Goal: Information Seeking & Learning: Learn about a topic

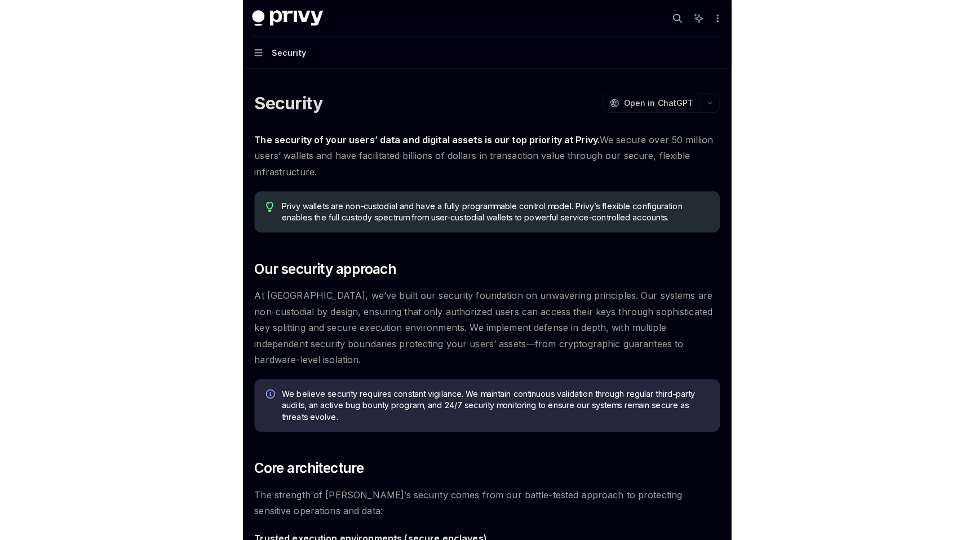
scroll to position [200, 0]
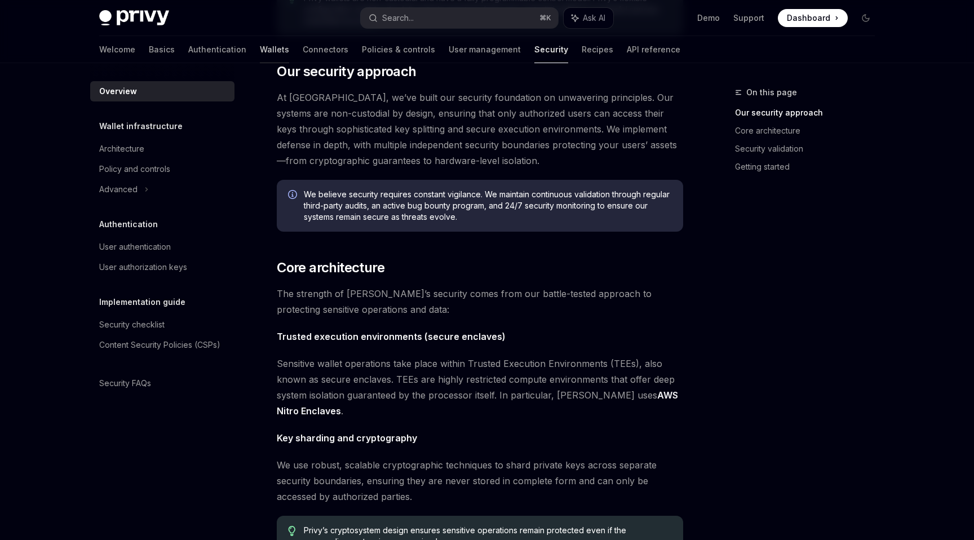
click at [260, 47] on link "Wallets" at bounding box center [274, 49] width 29 height 27
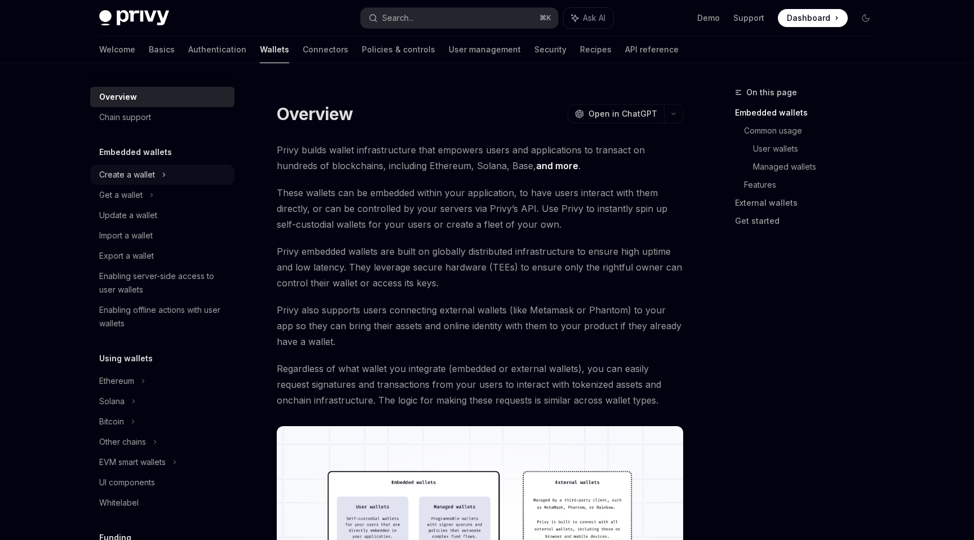
click at [156, 172] on div "Create a wallet" at bounding box center [162, 175] width 144 height 20
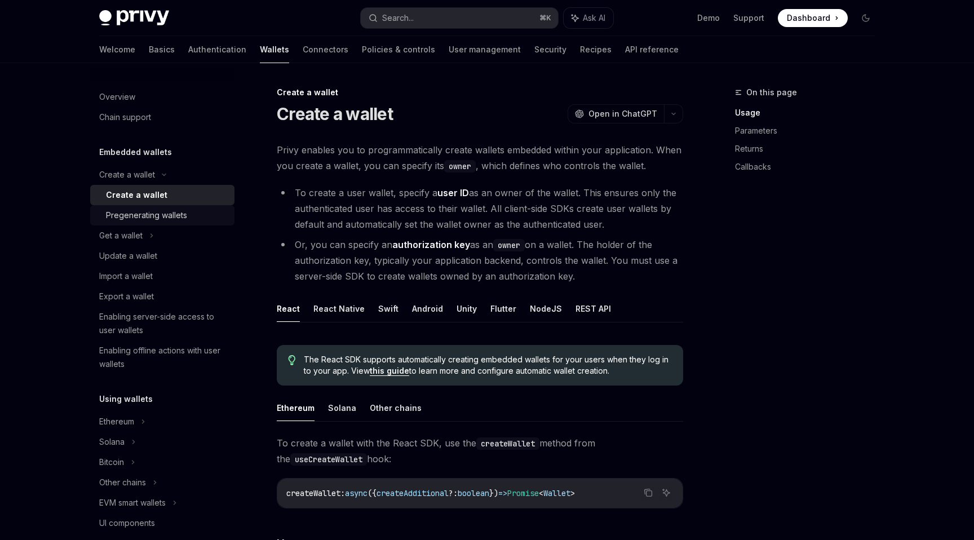
click at [175, 210] on div "Pregenerating wallets" at bounding box center [146, 216] width 81 height 14
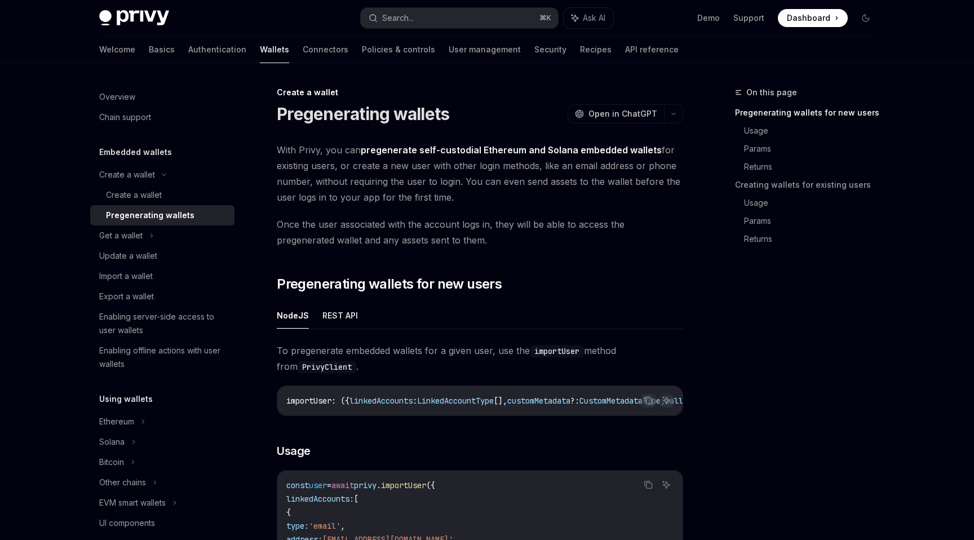
drag, startPoint x: 462, startPoint y: 183, endPoint x: 486, endPoint y: 193, distance: 26.0
click at [480, 196] on span "With Privy, you can pregenerate self-custodial Ethereum and Solana embedded wal…" at bounding box center [480, 173] width 406 height 63
click at [445, 237] on span "Once the user associated with the account logs in, they will be able to access …" at bounding box center [480, 232] width 406 height 32
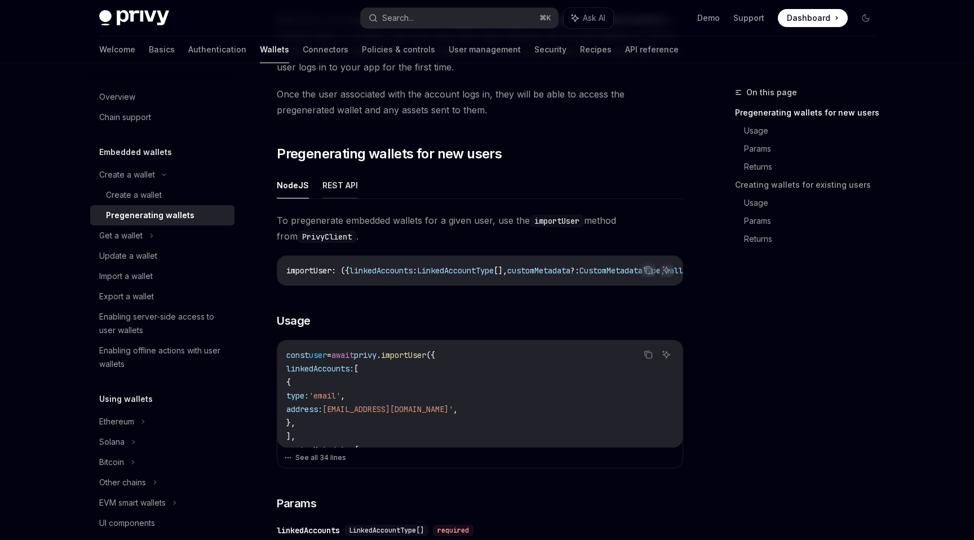
click at [329, 183] on button "REST API" at bounding box center [340, 185] width 36 height 26
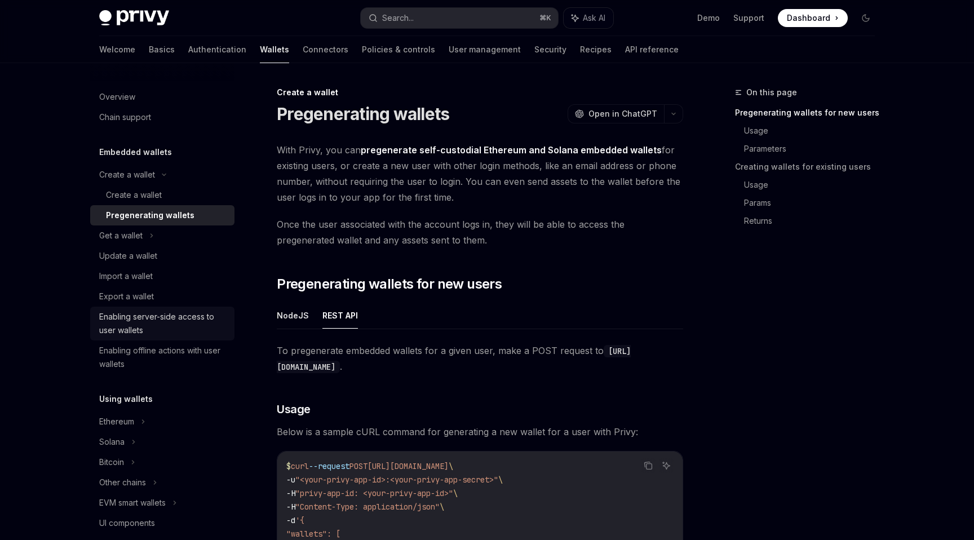
click at [202, 320] on div "Enabling server-side access to user wallets" at bounding box center [163, 323] width 129 height 27
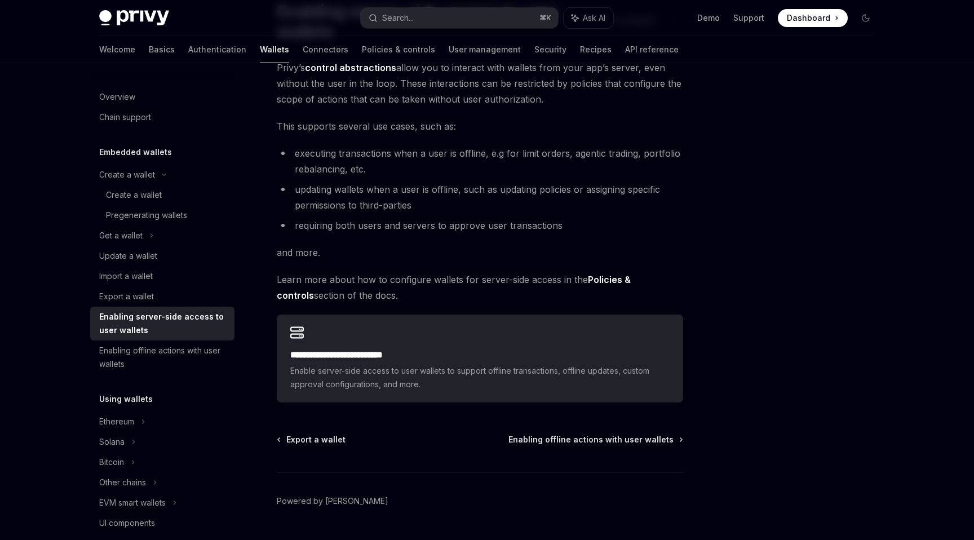
scroll to position [104, 0]
click at [202, 350] on div "Enabling offline actions with user wallets" at bounding box center [163, 357] width 129 height 27
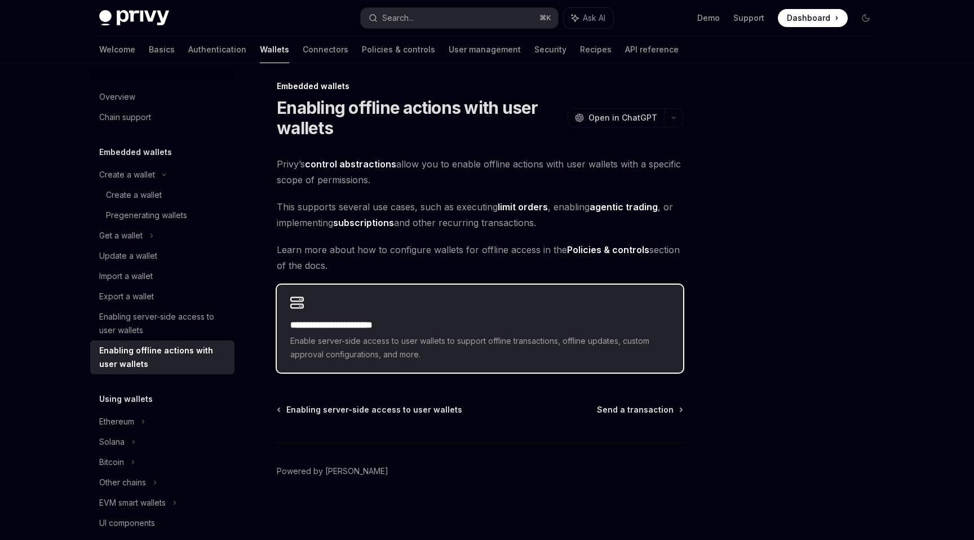
click at [422, 333] on div "**********" at bounding box center [479, 340] width 379 height 43
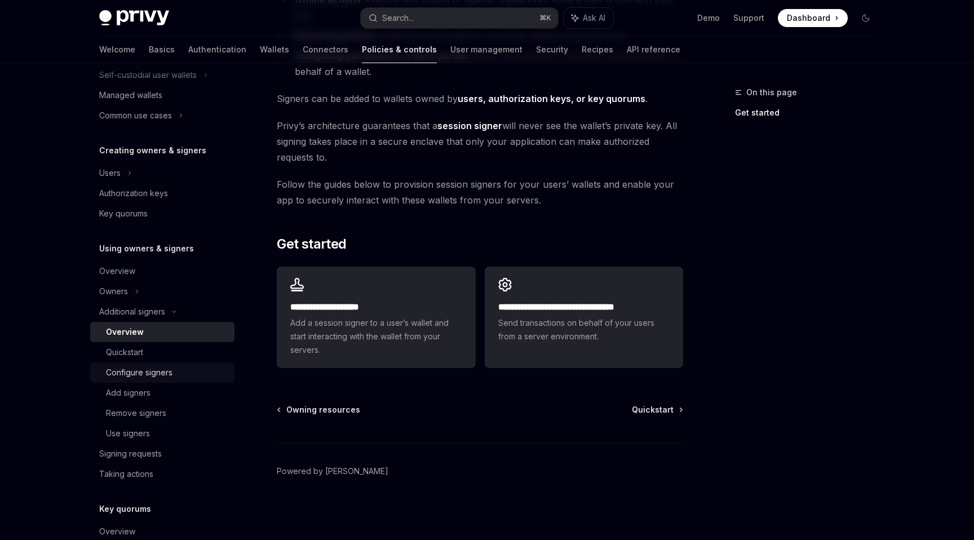
scroll to position [174, 0]
click at [187, 453] on div "Signing requests" at bounding box center [163, 452] width 129 height 14
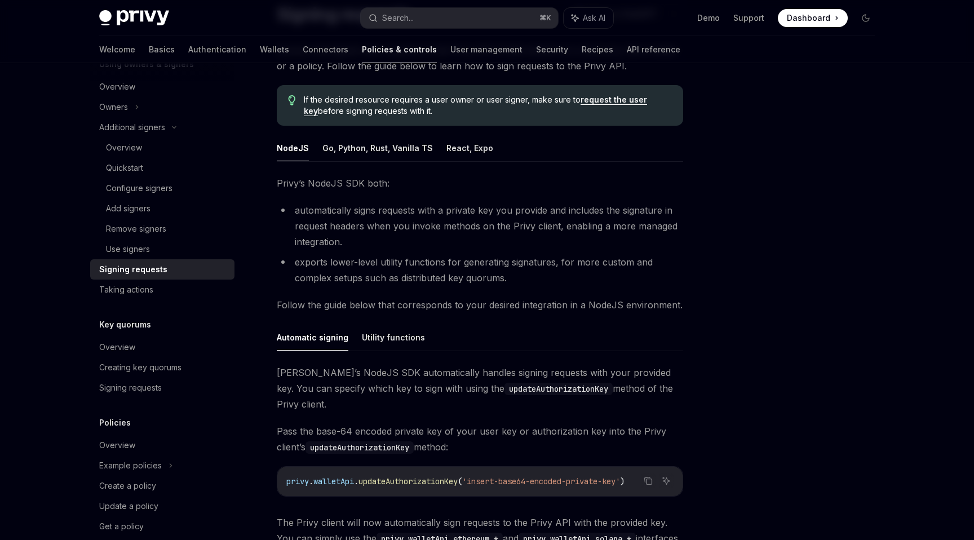
scroll to position [99, 0]
click at [473, 148] on button "React, Expo" at bounding box center [470, 149] width 47 height 26
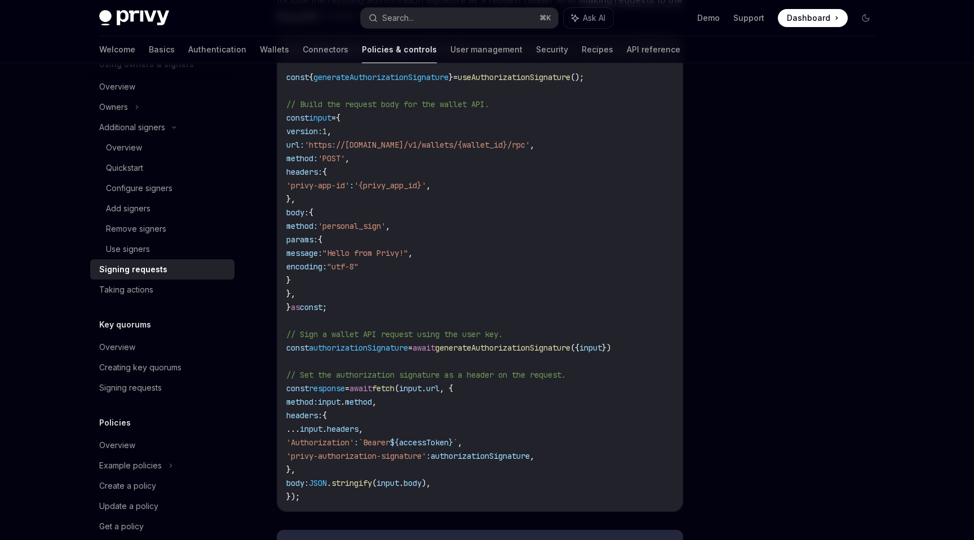
scroll to position [401, 0]
click at [154, 286] on div "Taking actions" at bounding box center [163, 290] width 129 height 14
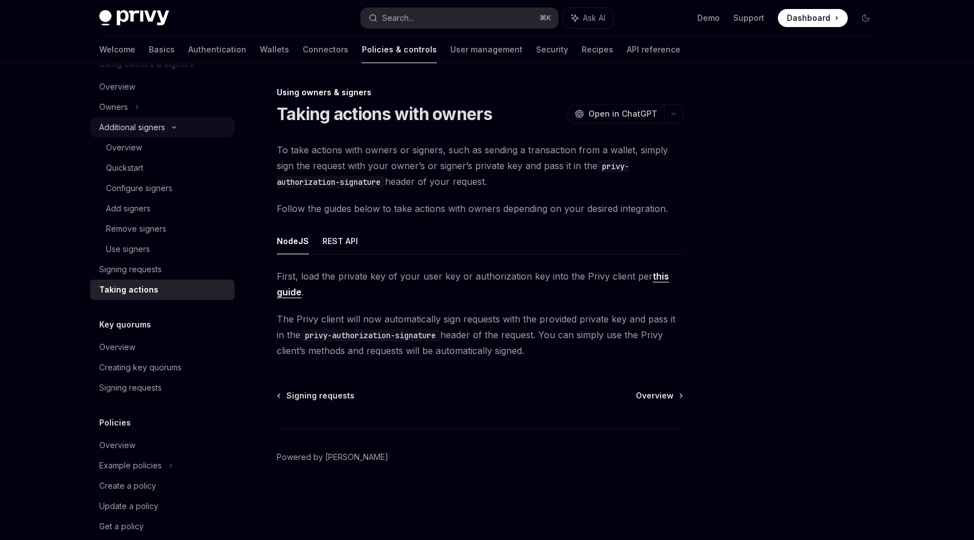
click at [178, 124] on div "Additional signers" at bounding box center [162, 127] width 144 height 20
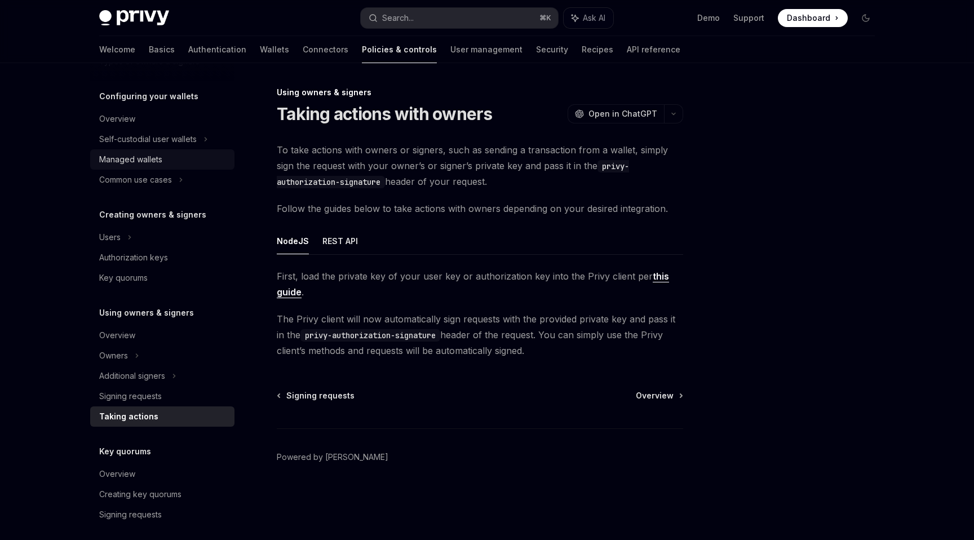
scroll to position [92, 0]
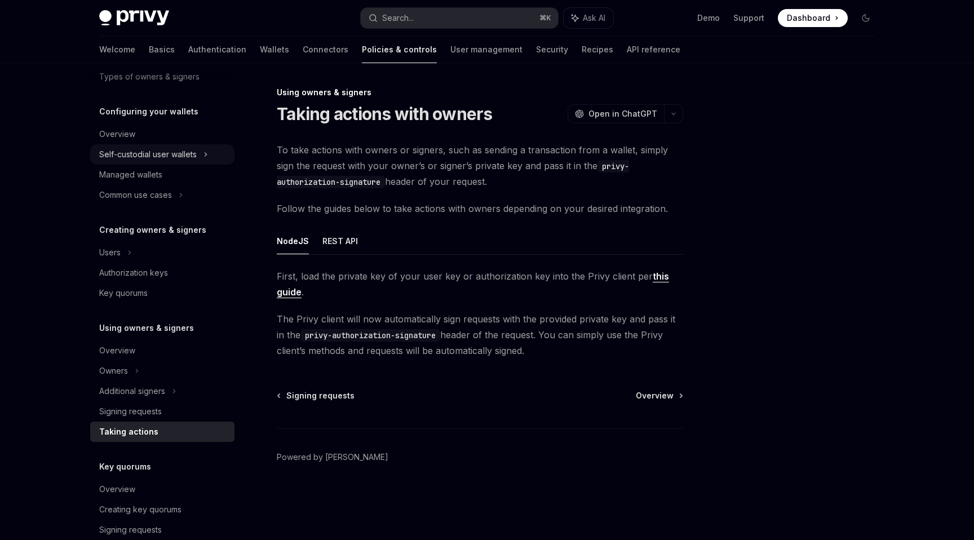
click at [180, 155] on div "Self-custodial user wallets" at bounding box center [148, 155] width 98 height 14
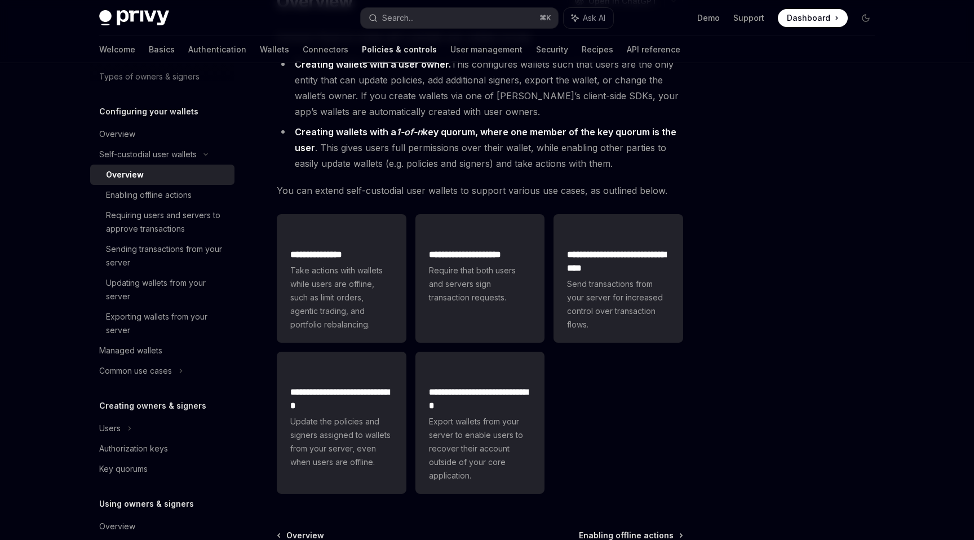
scroll to position [121, 0]
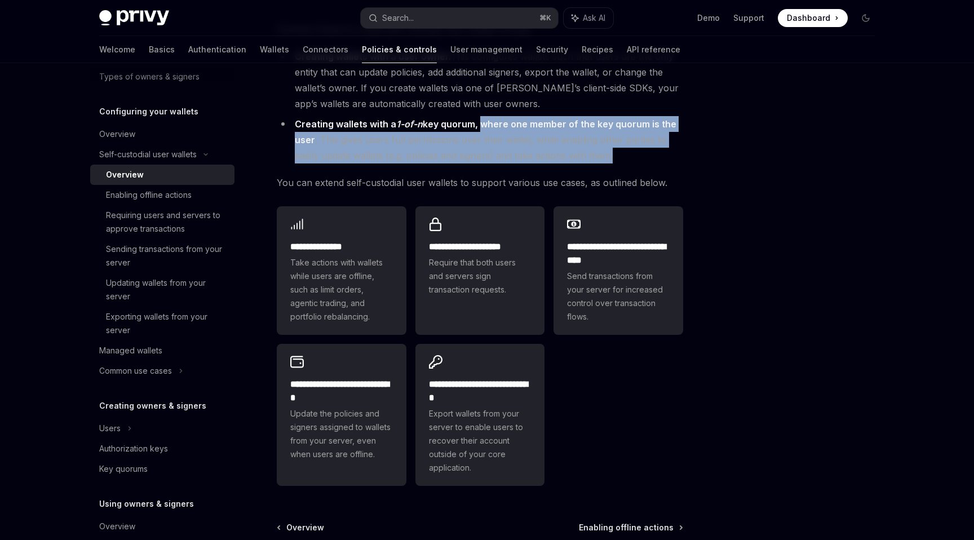
drag, startPoint x: 480, startPoint y: 123, endPoint x: 616, endPoint y: 158, distance: 140.8
click at [480, 158] on li "Creating wallets with a 1-of-n key quorum, where one member of the key quorum i…" at bounding box center [480, 139] width 406 height 47
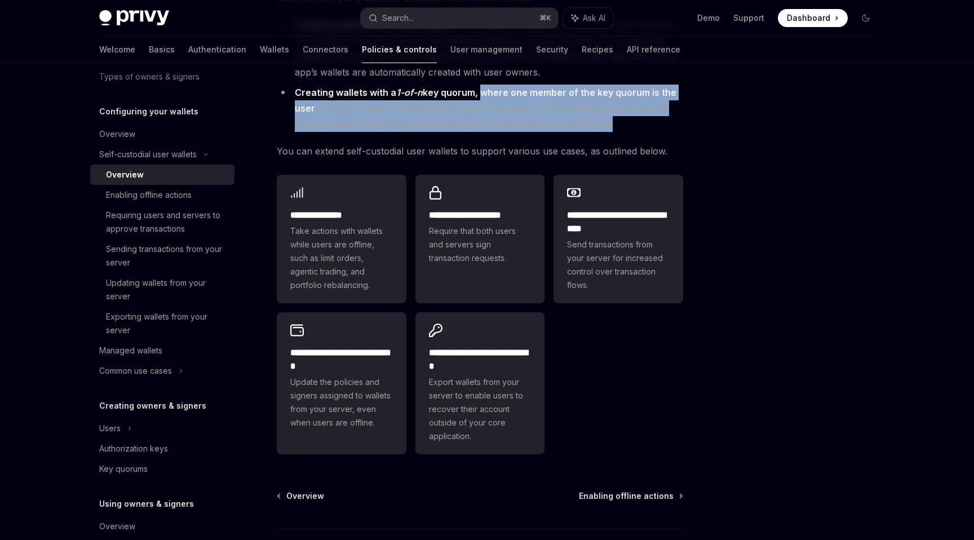
scroll to position [157, 0]
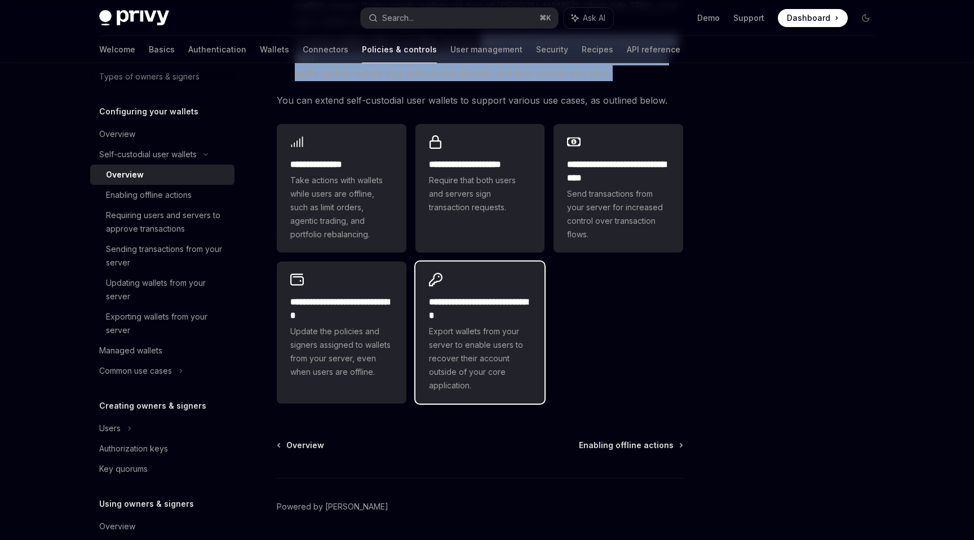
click at [480, 311] on h2 "**********" at bounding box center [480, 308] width 103 height 27
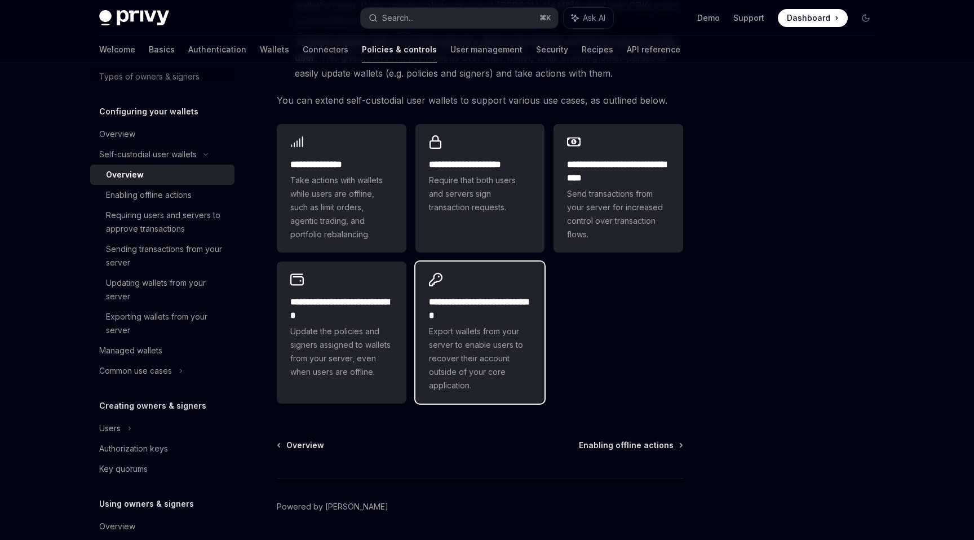
scroll to position [31, 0]
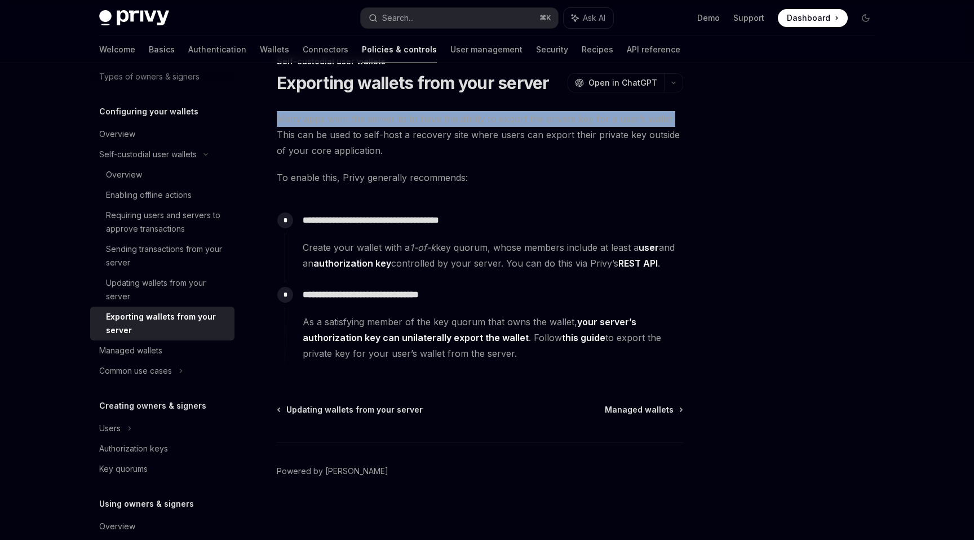
drag, startPoint x: 282, startPoint y: 119, endPoint x: 673, endPoint y: 124, distance: 390.7
click at [480, 124] on div "**********" at bounding box center [374, 297] width 622 height 485
click at [118, 171] on div "Overview" at bounding box center [124, 175] width 36 height 14
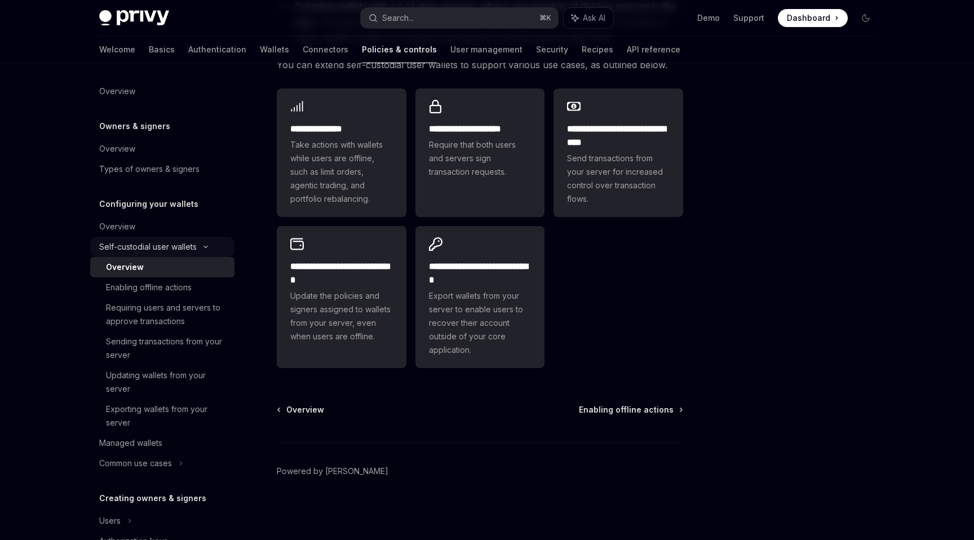
click at [213, 246] on div "Self-custodial user wallets" at bounding box center [162, 247] width 144 height 20
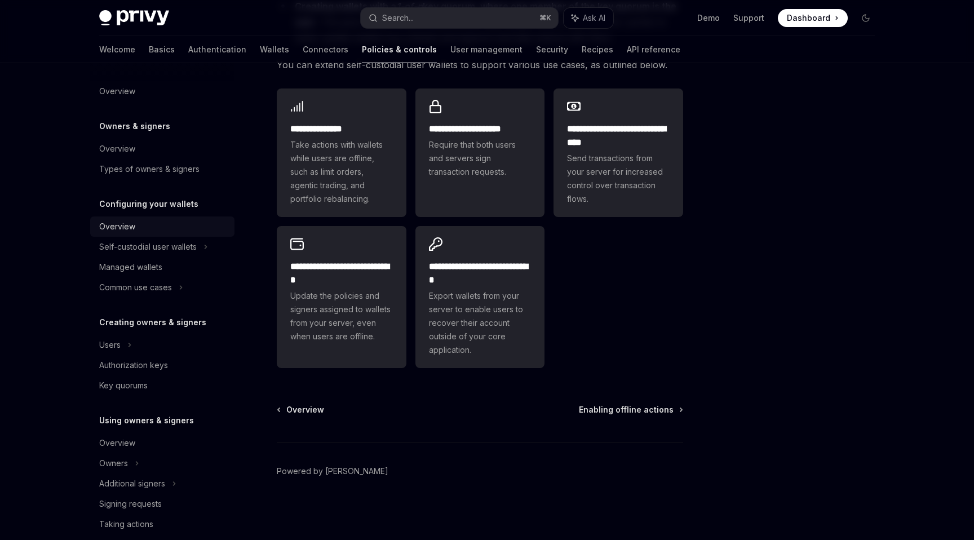
click at [141, 230] on div "Overview" at bounding box center [163, 227] width 129 height 14
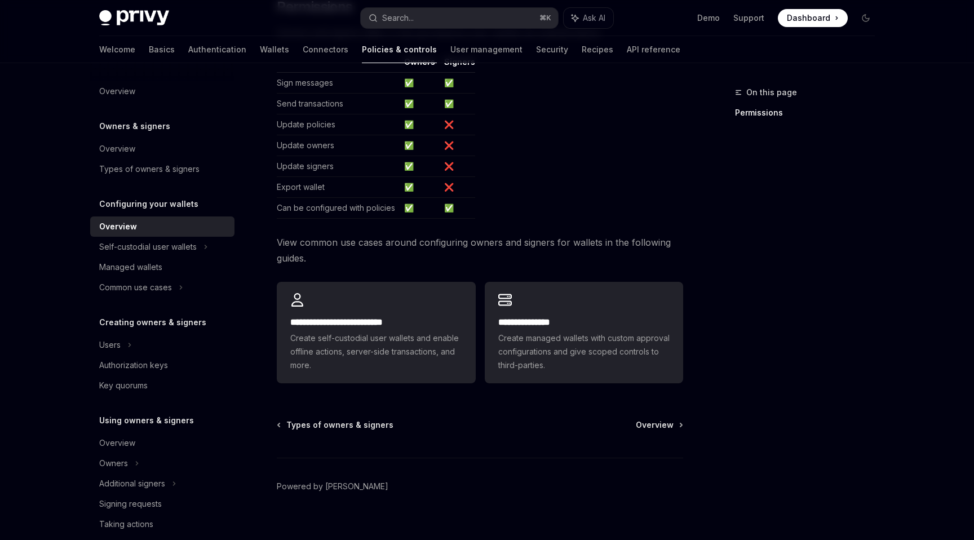
scroll to position [220, 0]
click at [182, 244] on div "Self-custodial user wallets" at bounding box center [148, 247] width 98 height 14
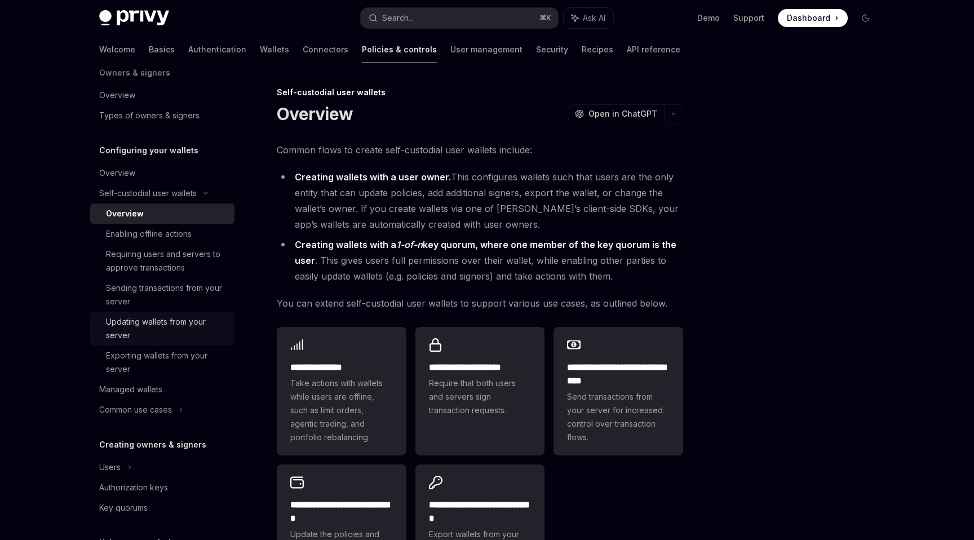
scroll to position [79, 0]
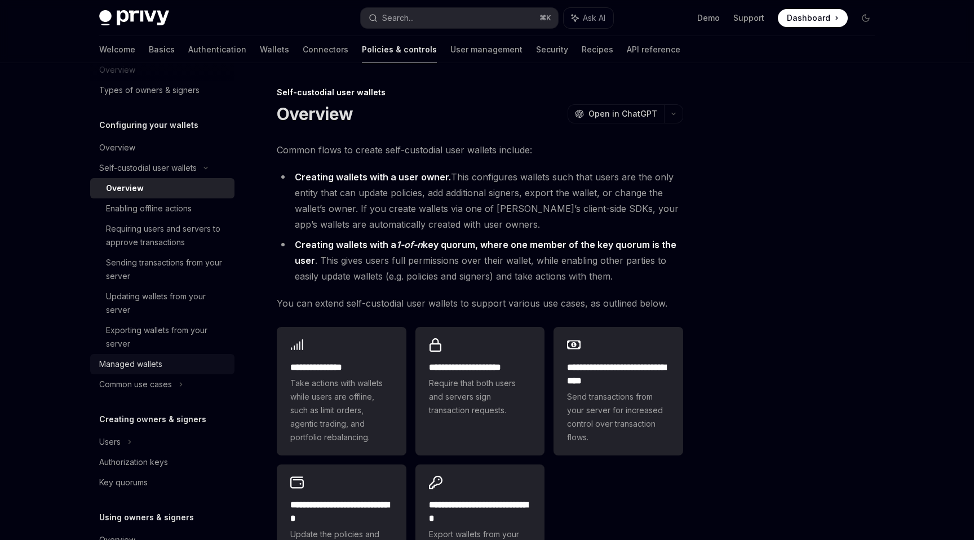
click at [166, 359] on div "Managed wallets" at bounding box center [163, 364] width 129 height 14
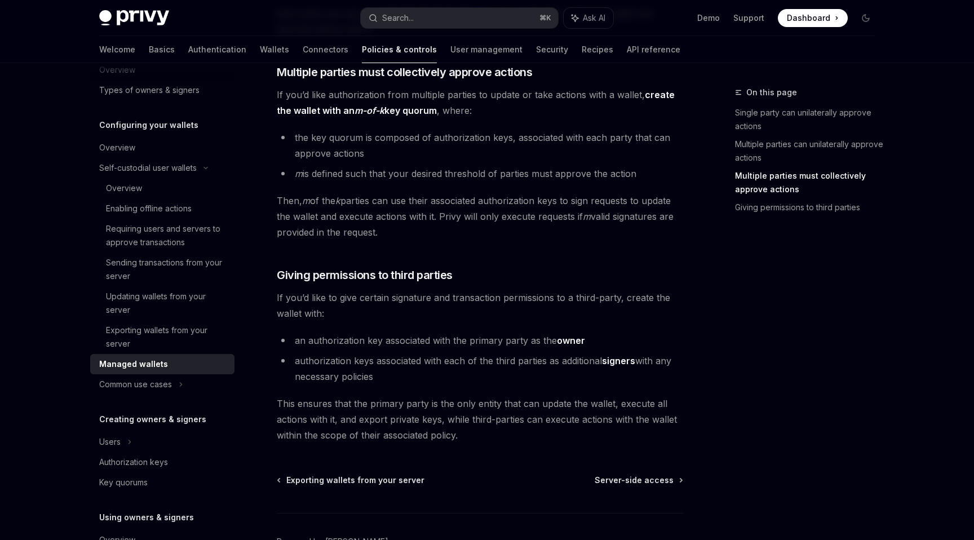
scroll to position [502, 0]
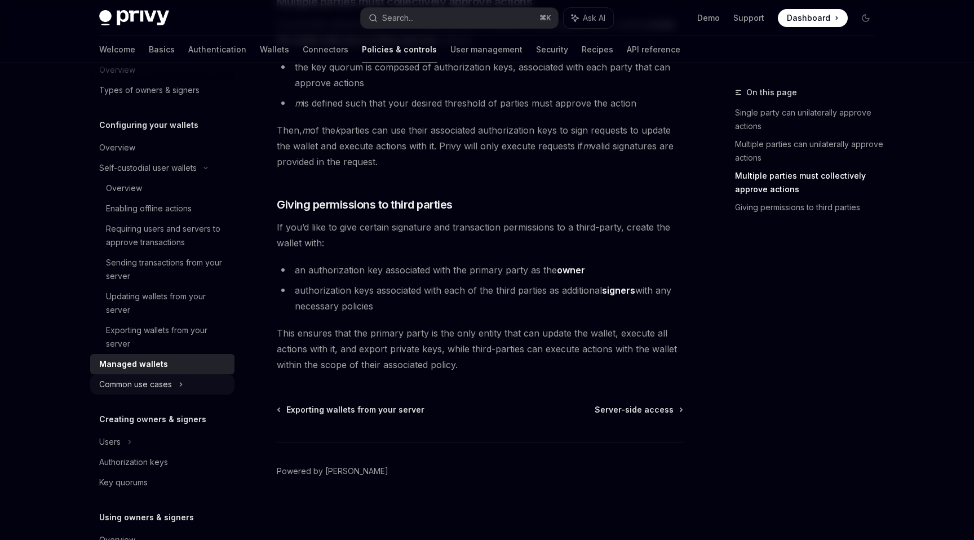
click at [193, 379] on div "Common use cases" at bounding box center [162, 384] width 144 height 20
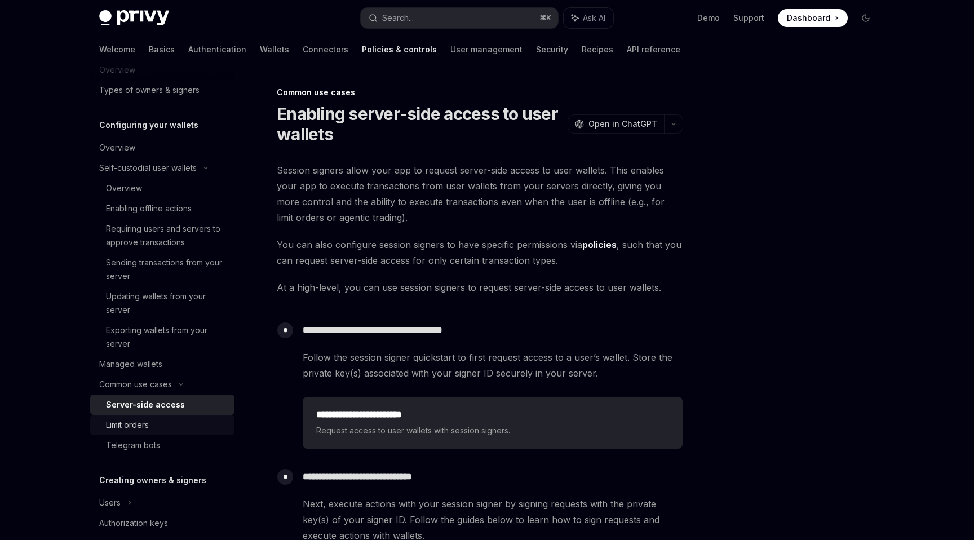
drag, startPoint x: 165, startPoint y: 419, endPoint x: 165, endPoint y: 427, distance: 7.9
click at [165, 419] on div "Limit orders" at bounding box center [167, 425] width 122 height 14
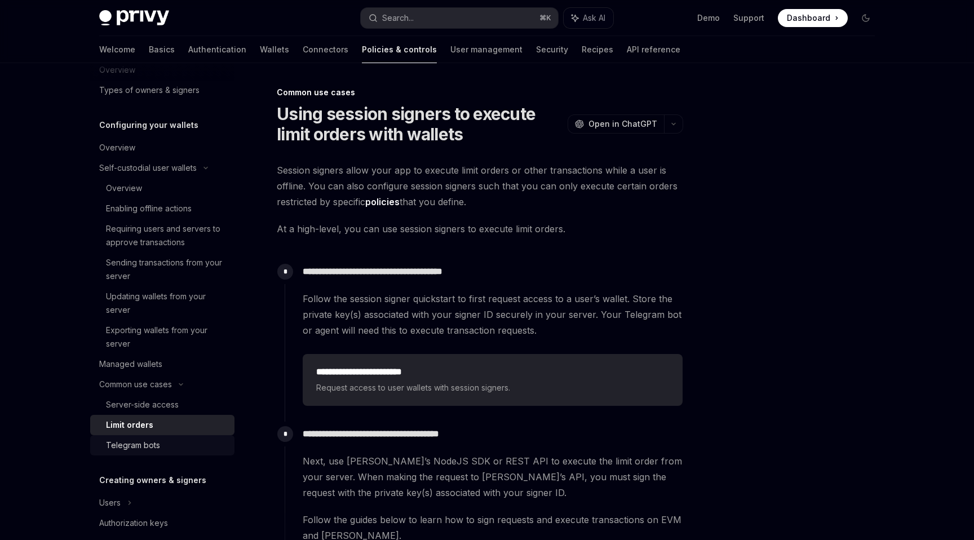
click at [161, 448] on div "Telegram bots" at bounding box center [167, 446] width 122 height 14
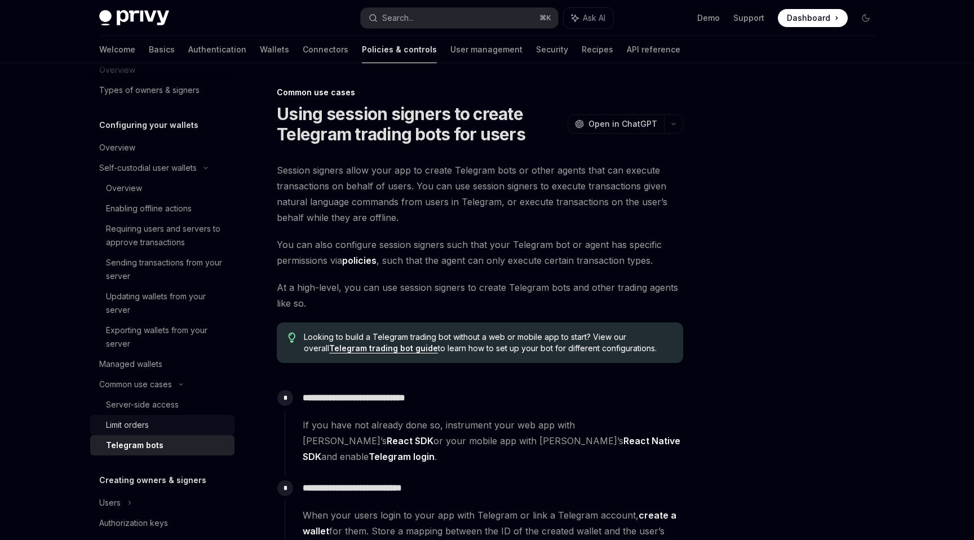
click at [176, 426] on div "Limit orders" at bounding box center [167, 425] width 122 height 14
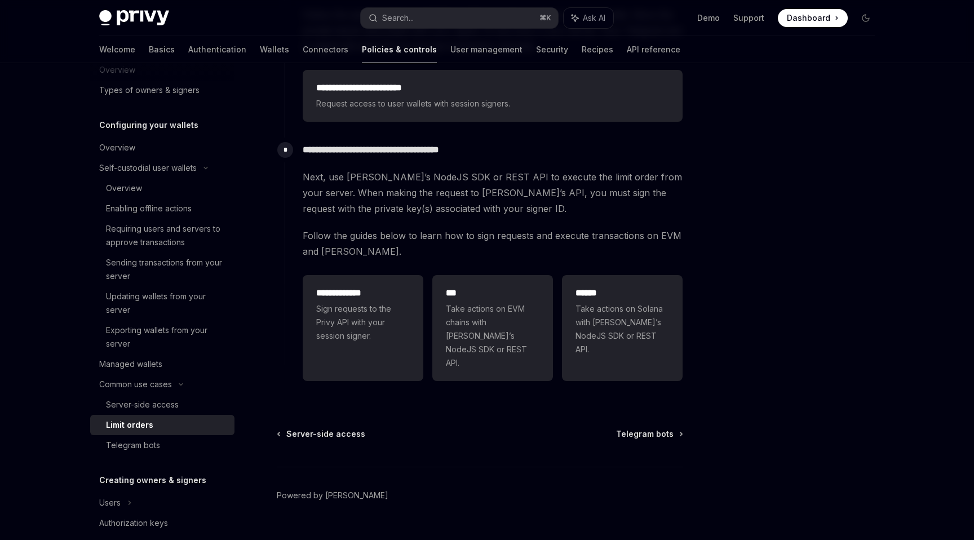
scroll to position [285, 0]
click at [182, 384] on icon at bounding box center [181, 384] width 14 height 5
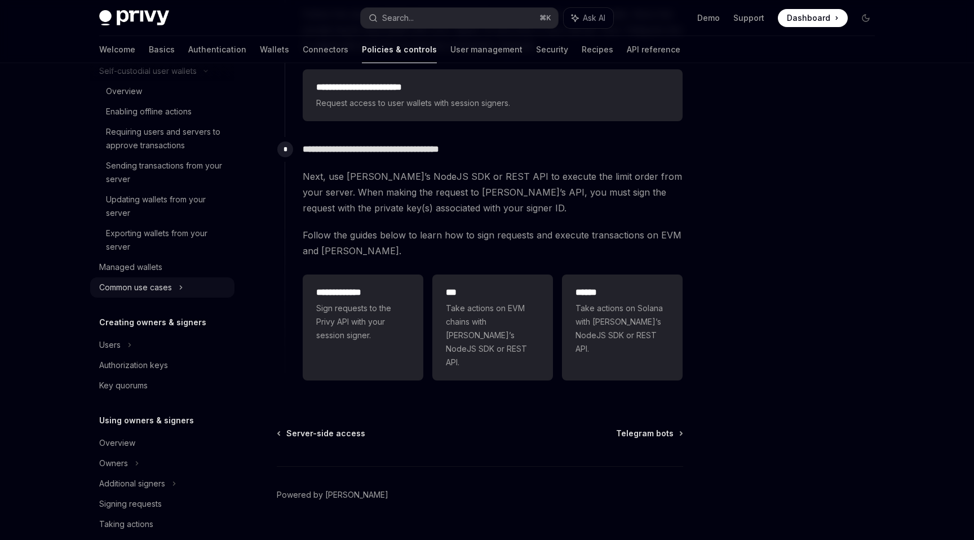
scroll to position [183, 0]
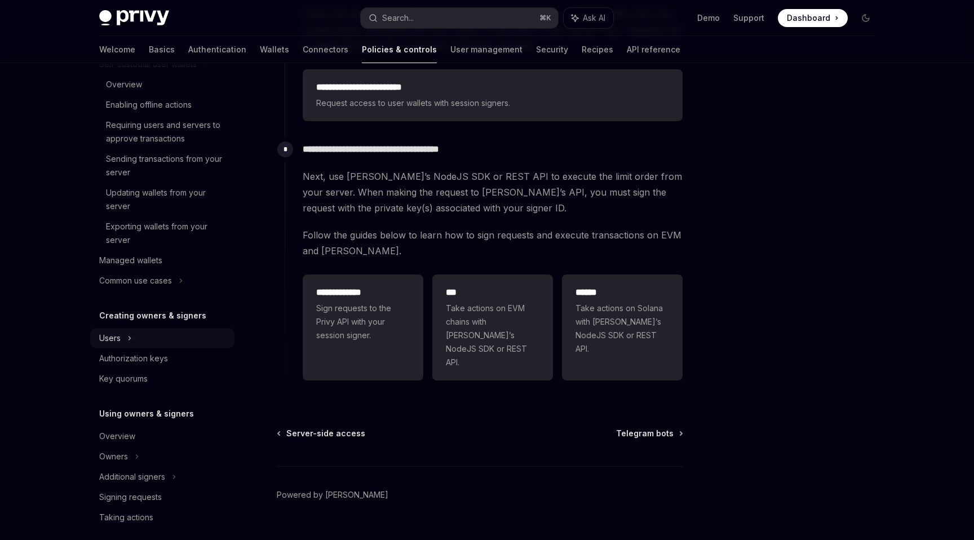
click at [126, 336] on div "Users" at bounding box center [162, 338] width 144 height 20
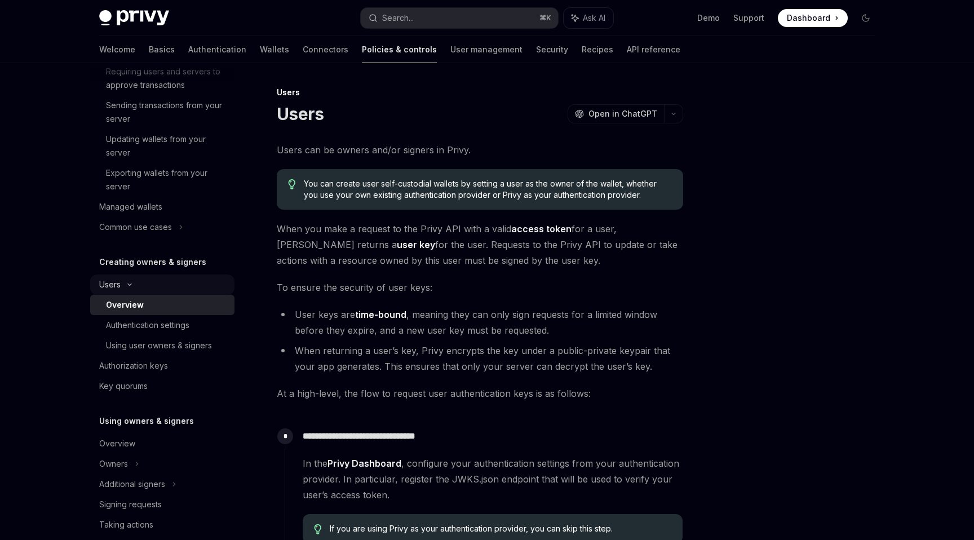
scroll to position [237, 0]
click at [136, 370] on div "Authorization keys" at bounding box center [133, 366] width 69 height 14
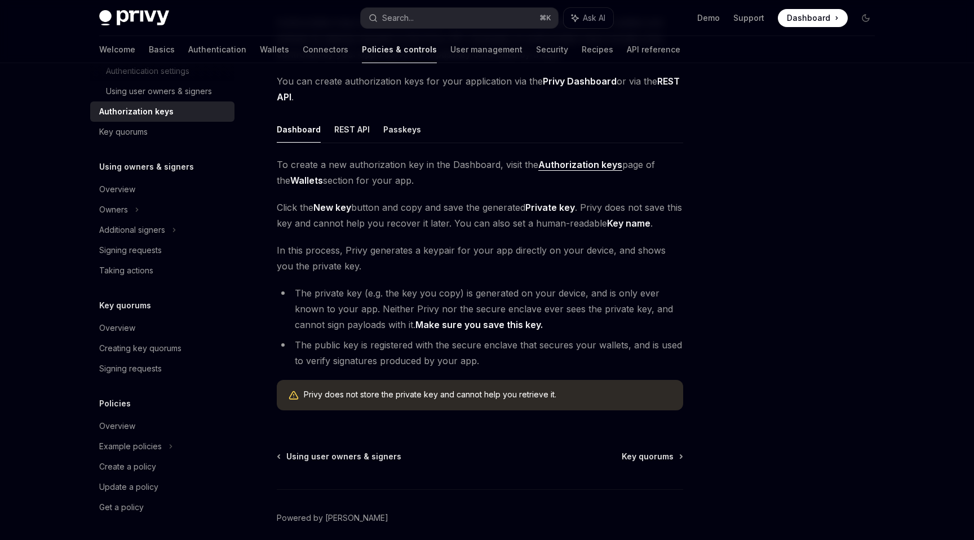
scroll to position [174, 0]
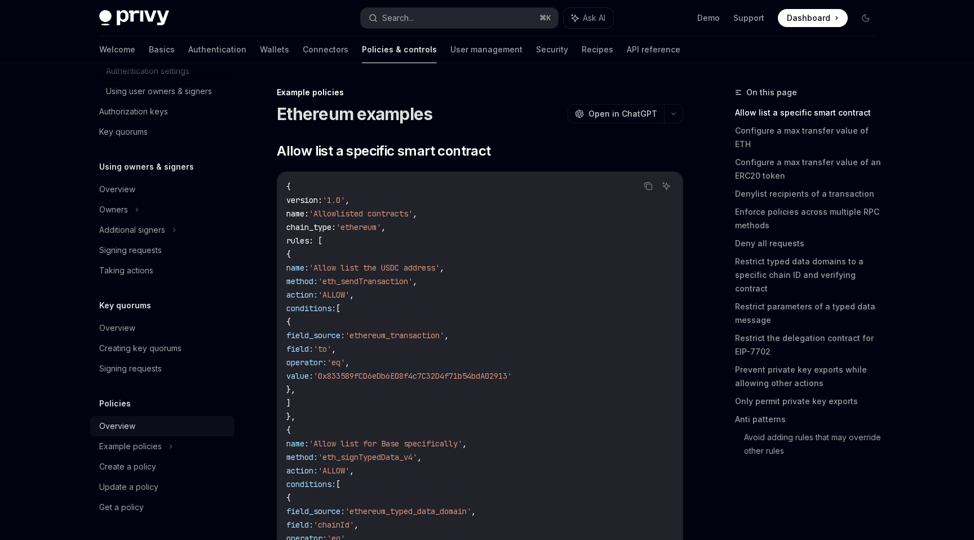
click at [142, 426] on div "Overview" at bounding box center [163, 426] width 129 height 14
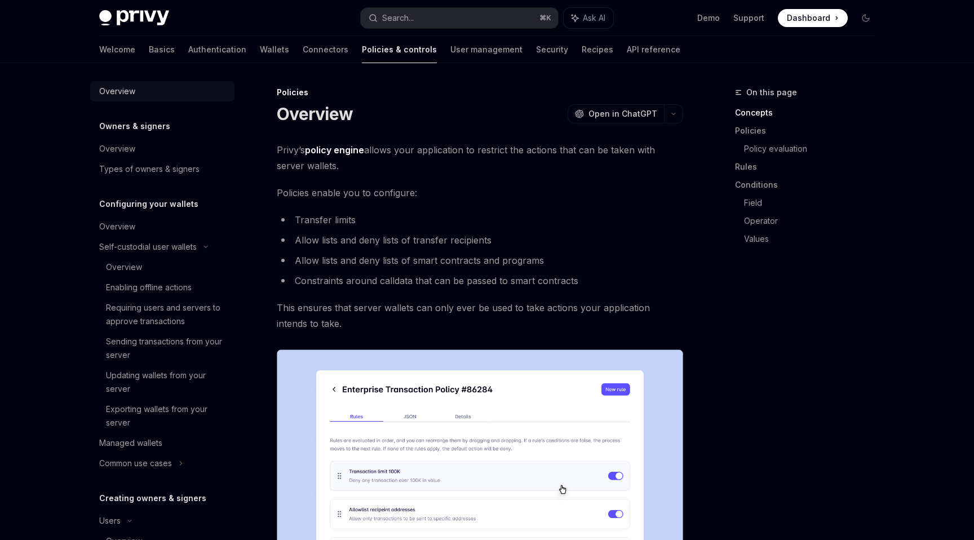
click at [122, 92] on div "Overview" at bounding box center [117, 92] width 36 height 14
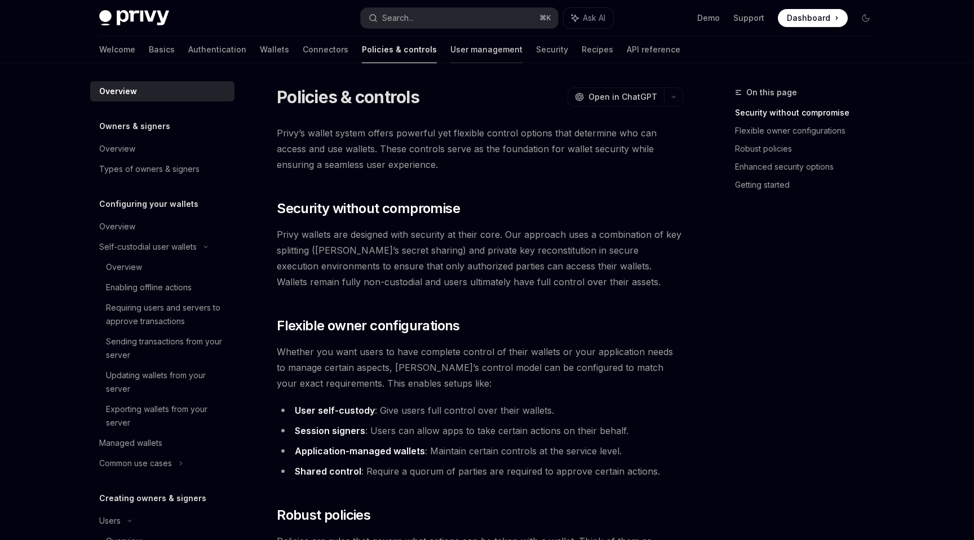
click at [450, 48] on link "User management" at bounding box center [486, 49] width 72 height 27
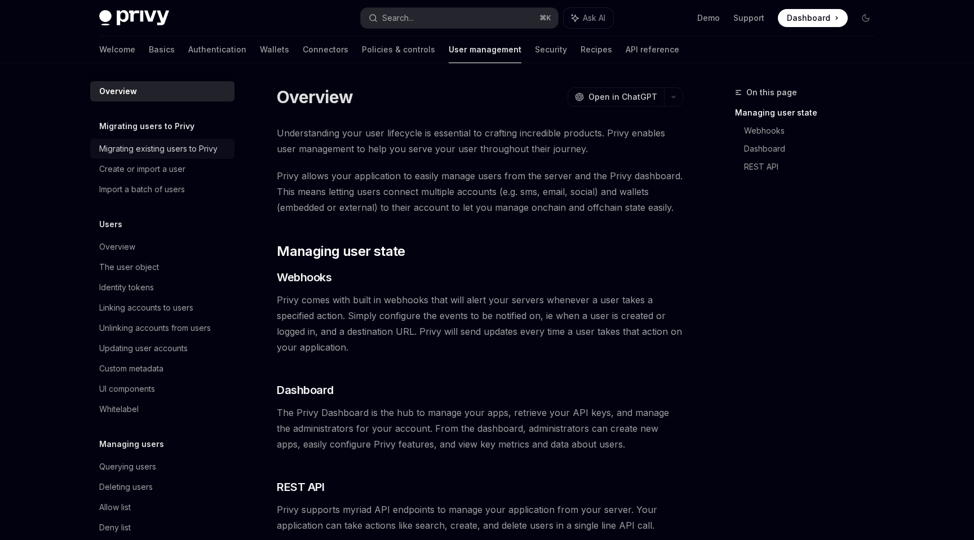
click at [189, 149] on div "Migrating existing users to Privy" at bounding box center [158, 149] width 118 height 14
type textarea "*"
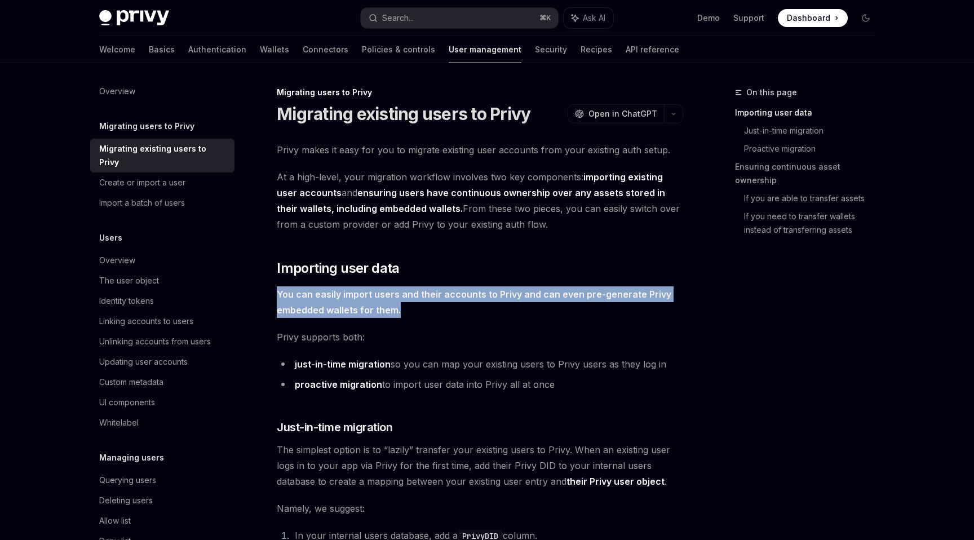
drag, startPoint x: 397, startPoint y: 311, endPoint x: 263, endPoint y: 289, distance: 136.0
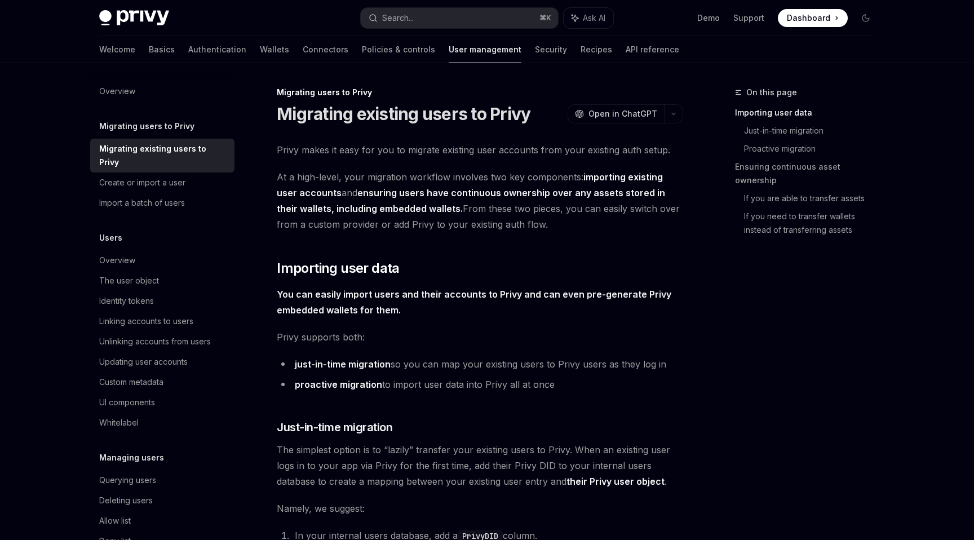
drag, startPoint x: 416, startPoint y: 294, endPoint x: 341, endPoint y: 236, distance: 94.5
click at [415, 294] on strong "You can easily import users and their accounts to Privy and can even pre-genera…" at bounding box center [474, 302] width 395 height 27
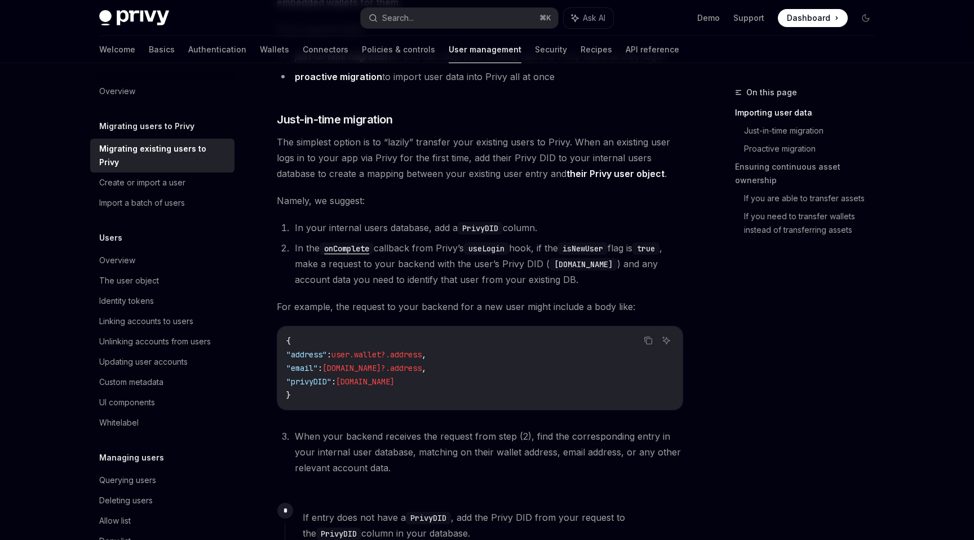
scroll to position [310, 0]
click at [169, 130] on h5 "Migrating users to Privy" at bounding box center [146, 127] width 95 height 14
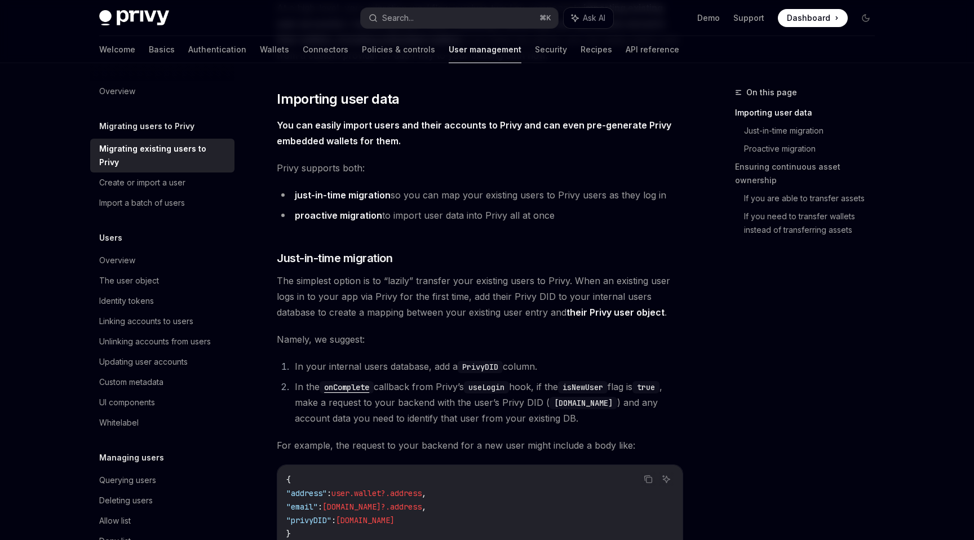
scroll to position [0, 0]
